Goal: Transaction & Acquisition: Subscribe to service/newsletter

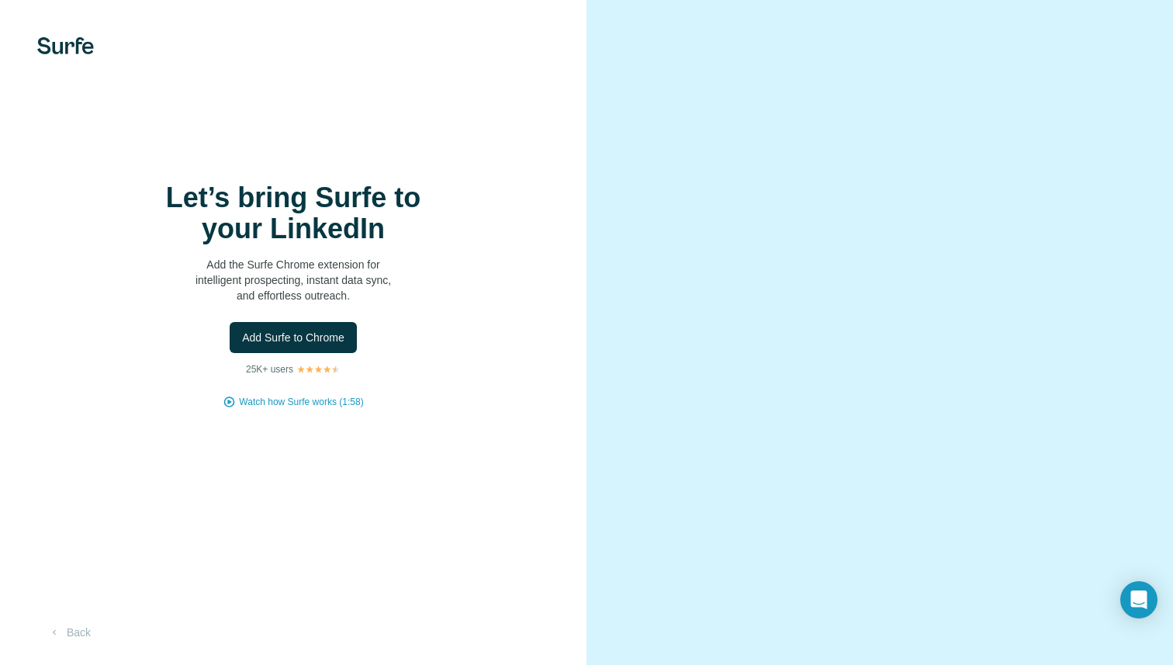
click at [578, 515] on div "Let’s bring Surfe to your LinkedIn Add the Surfe Chrome extension for intellige…" at bounding box center [293, 332] width 587 height 665
click at [77, 637] on button "Back" at bounding box center [69, 633] width 64 height 28
click at [345, 401] on span "Watch how Surfe works (1:58)" at bounding box center [301, 402] width 124 height 14
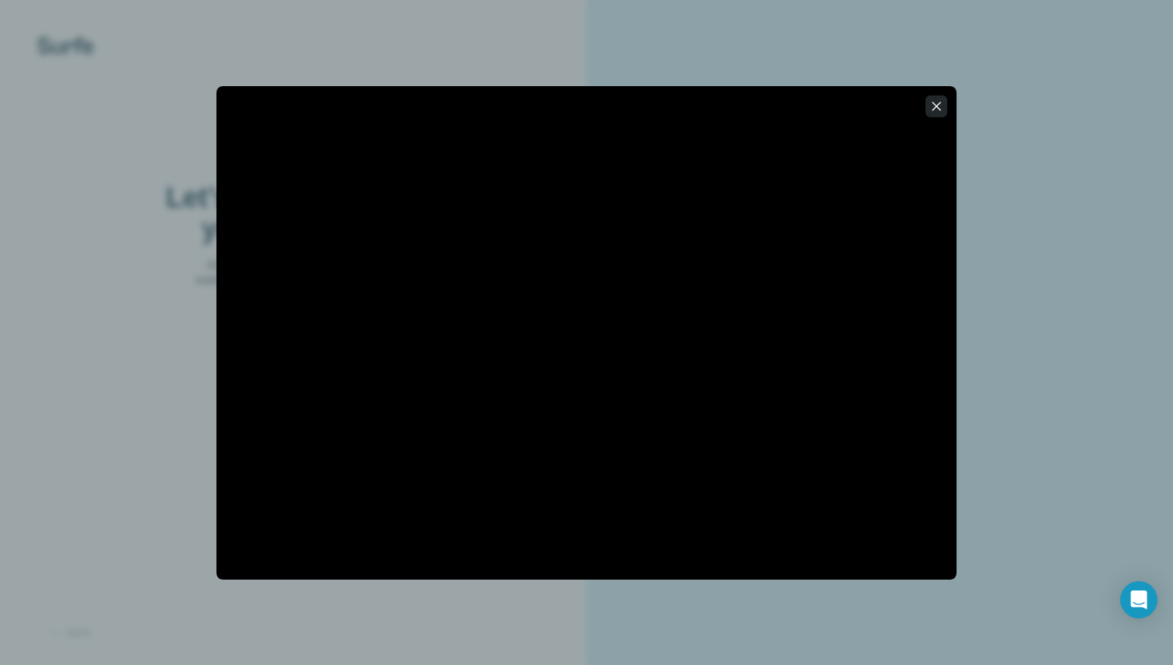
click at [937, 103] on icon "button" at bounding box center [937, 107] width 16 height 16
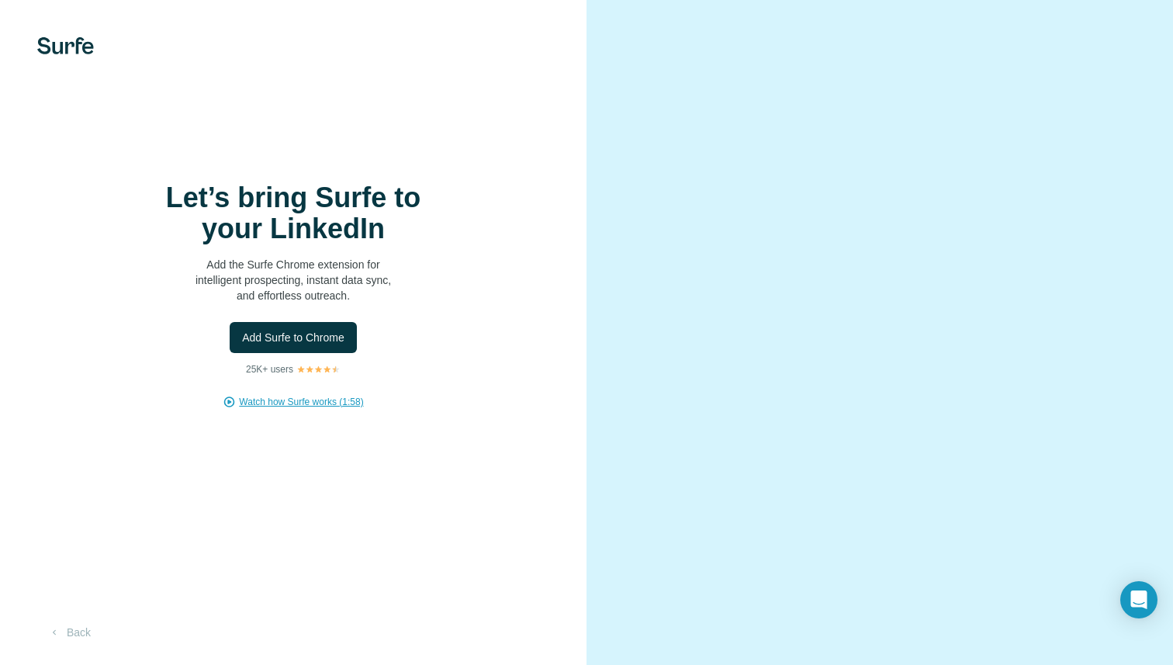
click at [77, 42] on img at bounding box center [65, 45] width 57 height 17
click at [68, 54] on img at bounding box center [65, 45] width 57 height 17
click at [328, 399] on span "Watch how Surfe works (1:58)" at bounding box center [301, 402] width 124 height 14
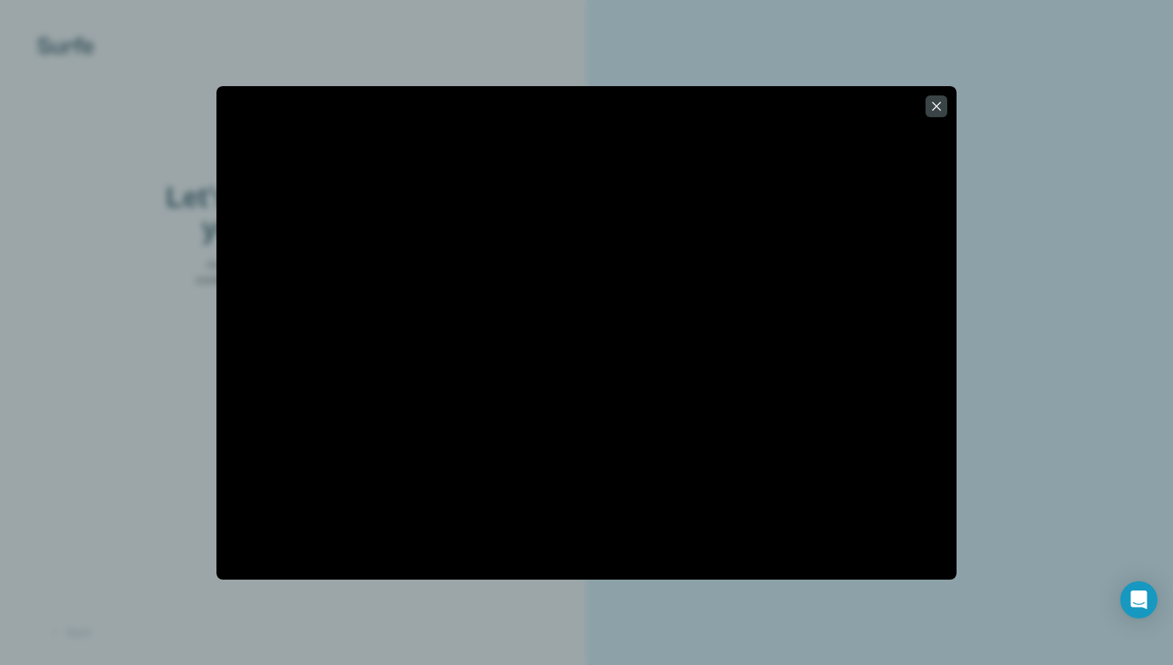
click at [1045, 194] on div at bounding box center [586, 332] width 1173 height 665
